Goal: Task Accomplishment & Management: Manage account settings

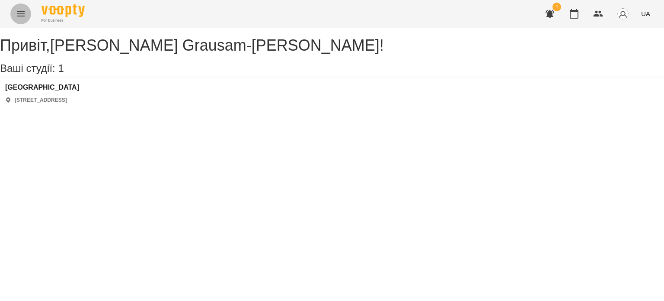
click at [16, 10] on icon "Menu" at bounding box center [21, 14] width 10 height 10
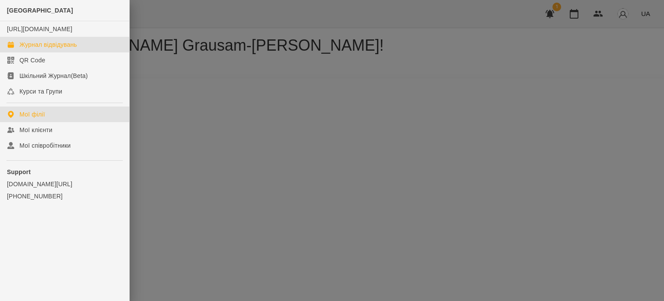
click at [41, 49] on div "Журнал відвідувань" at bounding box center [48, 44] width 58 height 9
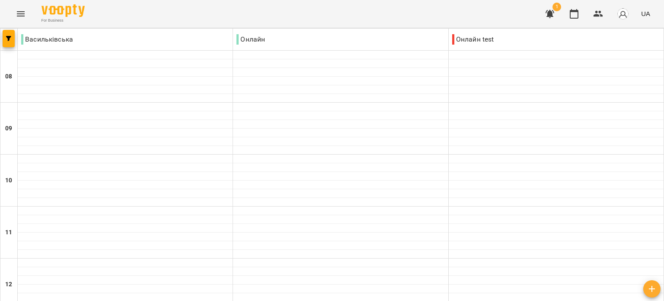
click at [329, 41] on div "Онлайн" at bounding box center [340, 39] width 215 height 17
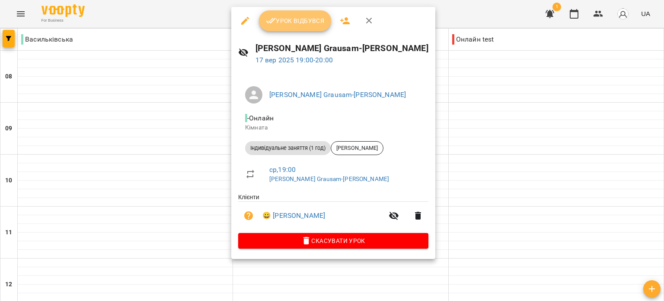
click at [297, 19] on span "Урок відбувся" at bounding box center [295, 21] width 59 height 10
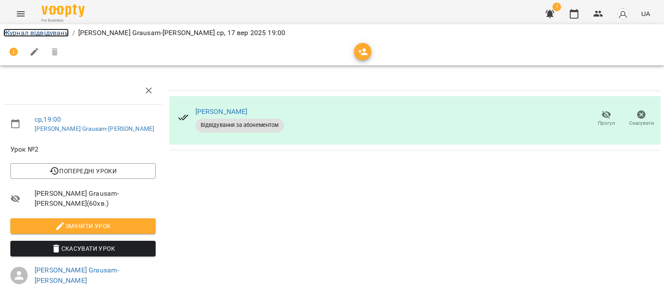
click at [39, 29] on link "Журнал відвідувань" at bounding box center [35, 33] width 65 height 8
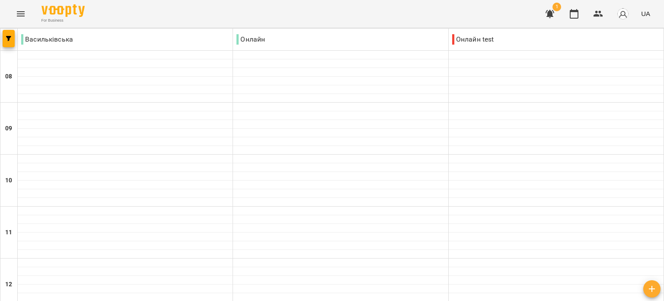
scroll to position [447, 0]
